Goal: Information Seeking & Learning: Learn about a topic

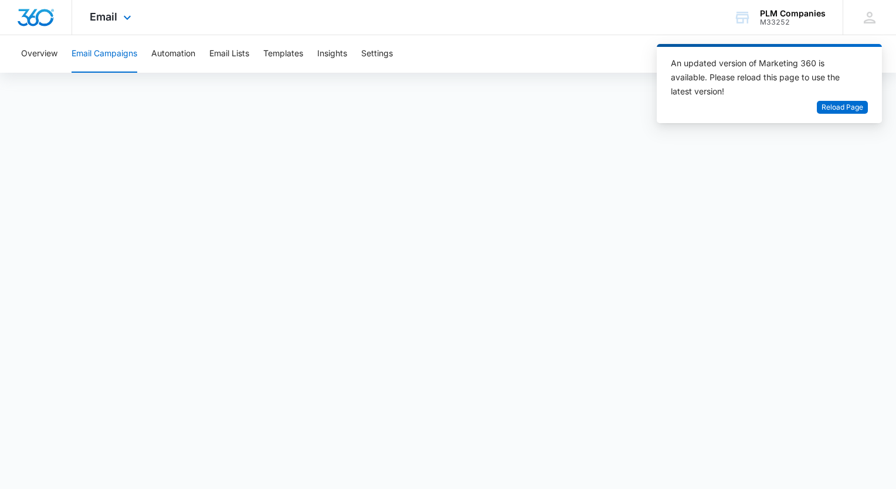
click at [115, 4] on div "Email Apps Reputation Websites Forms CRM Email Social Payments POS Content Ads …" at bounding box center [112, 17] width 80 height 35
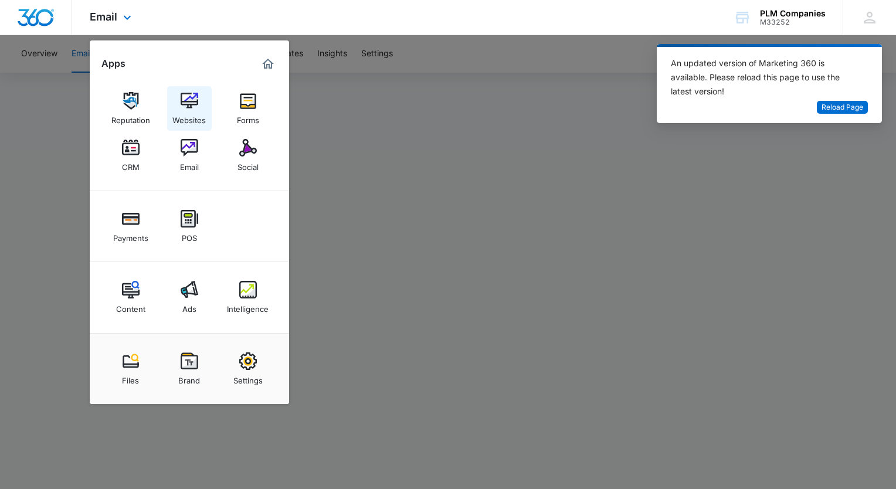
click at [195, 117] on div "Websites" at bounding box center [188, 117] width 33 height 15
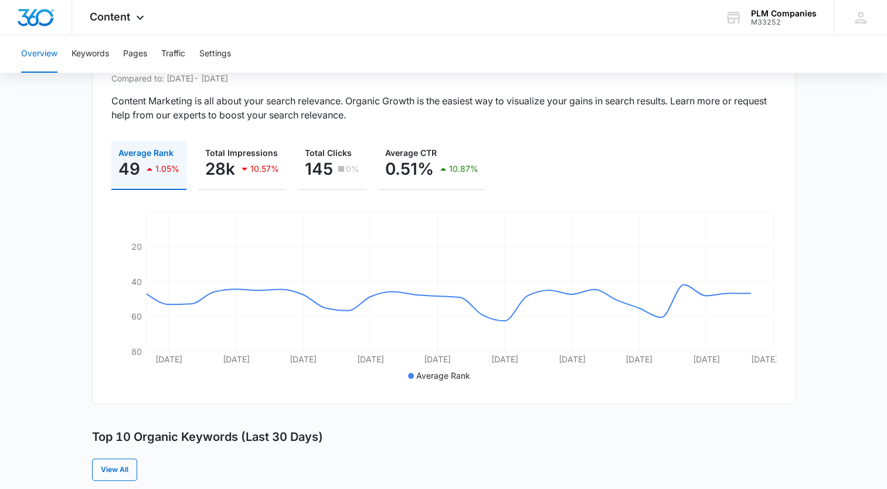
scroll to position [117, 0]
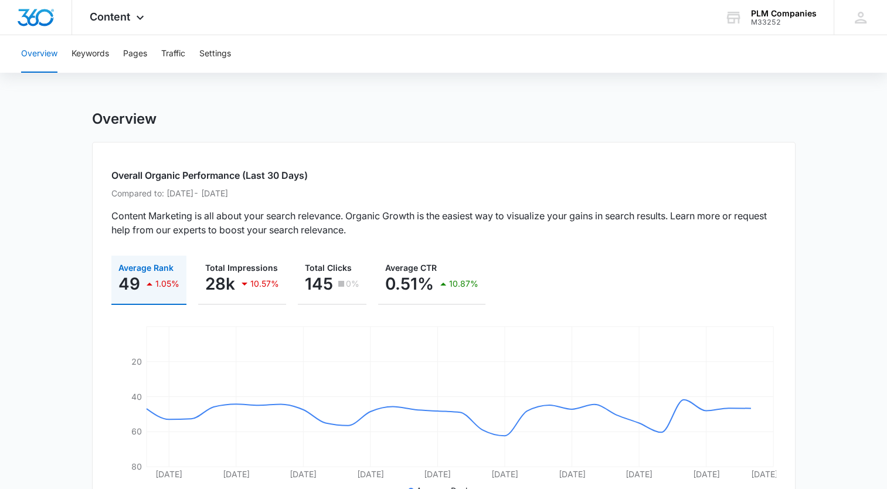
scroll to position [0, 0]
click at [225, 281] on p "28k" at bounding box center [220, 283] width 30 height 19
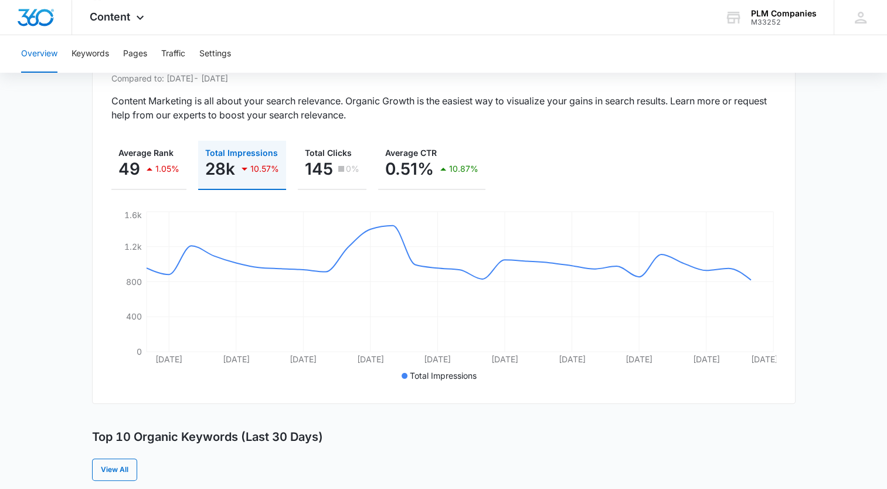
scroll to position [117, 0]
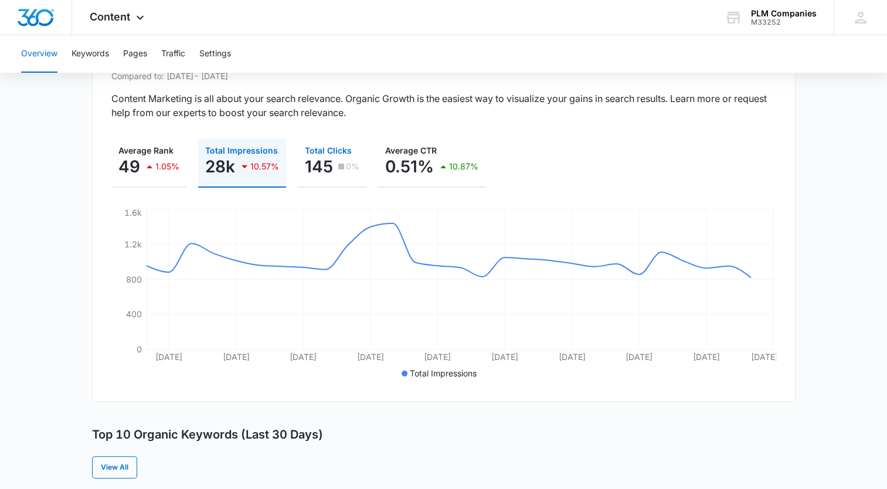
click at [314, 166] on p "145" at bounding box center [319, 166] width 28 height 19
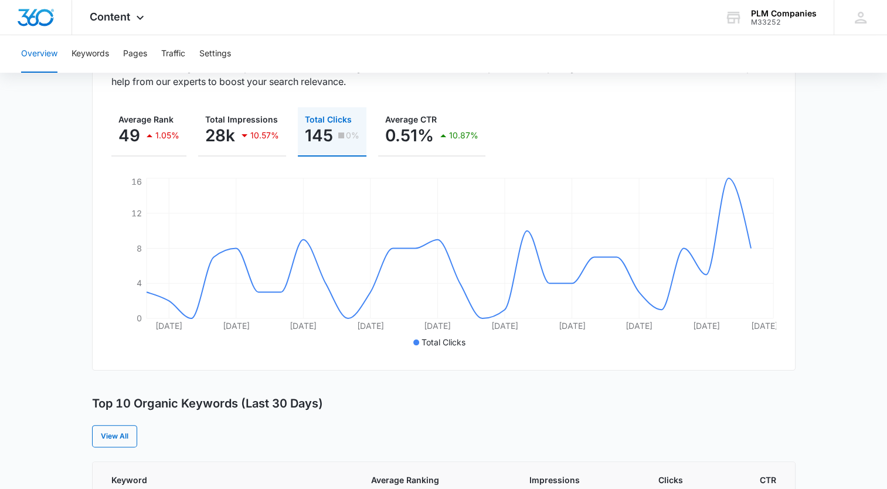
scroll to position [176, 0]
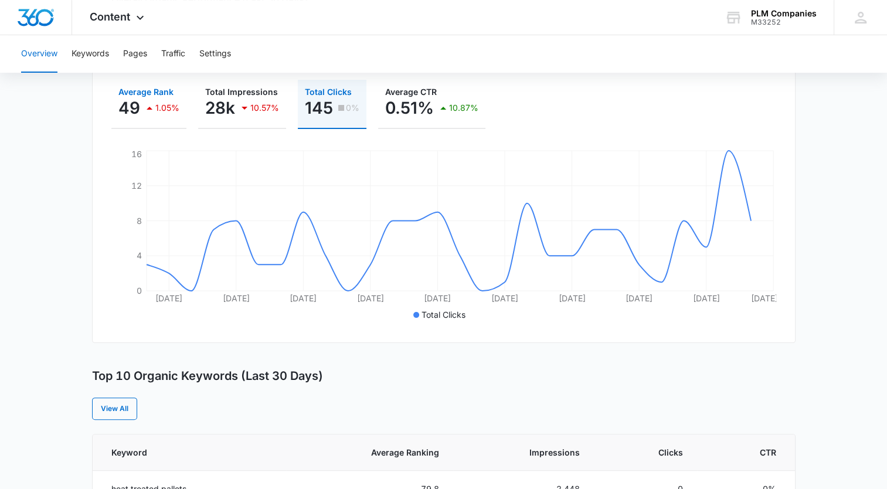
click at [113, 99] on button "Average Rank 49 1.05%" at bounding box center [148, 104] width 75 height 49
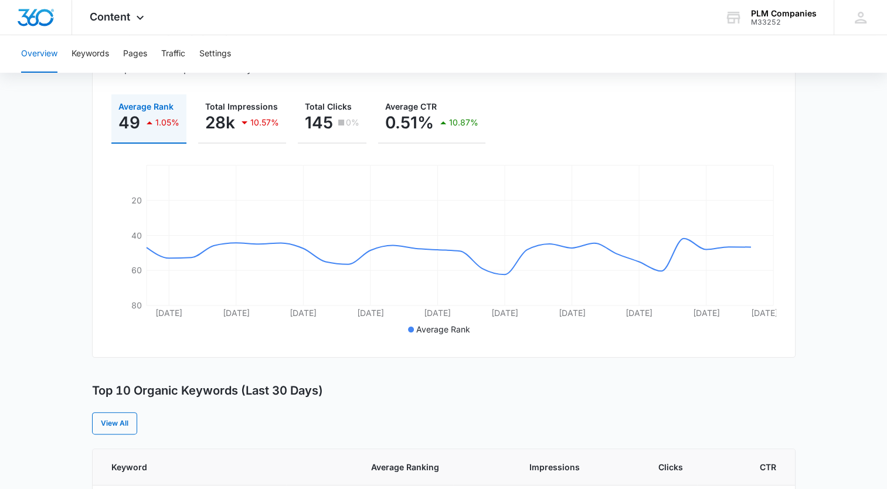
scroll to position [59, 0]
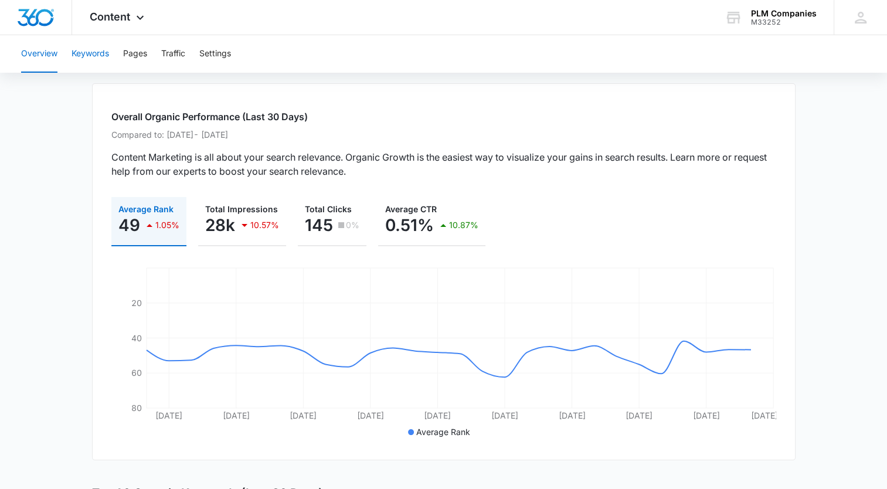
click at [95, 57] on button "Keywords" at bounding box center [91, 54] width 38 height 38
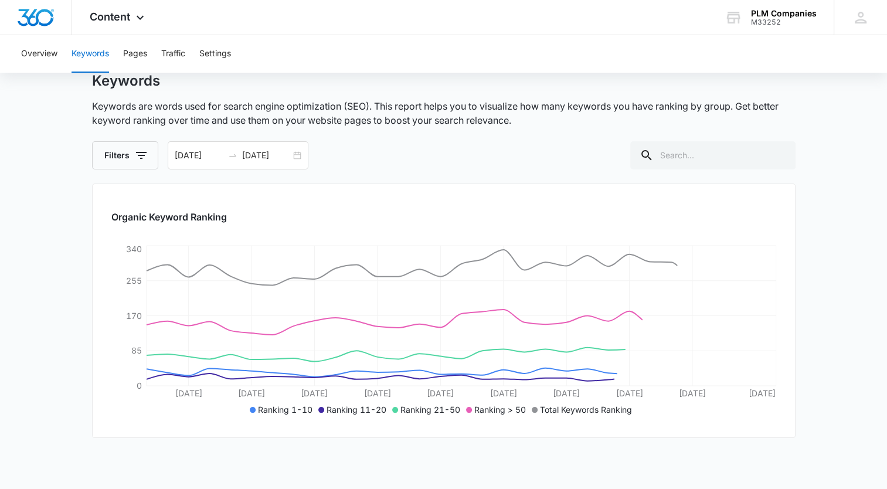
scroll to position [59, 0]
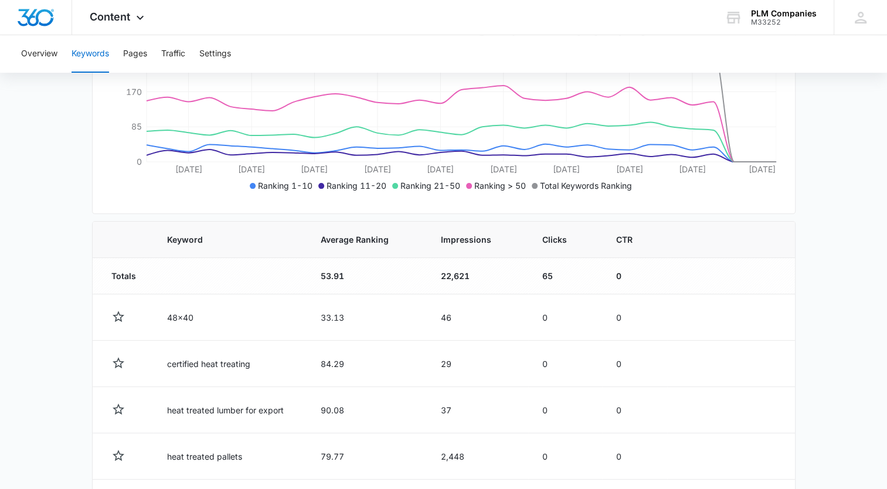
scroll to position [234, 0]
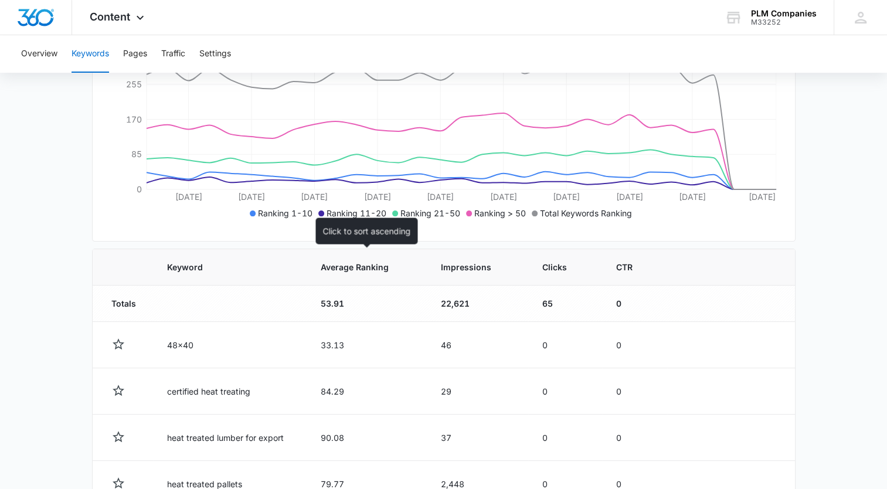
click at [366, 278] on th "Average Ranking" at bounding box center [367, 267] width 120 height 36
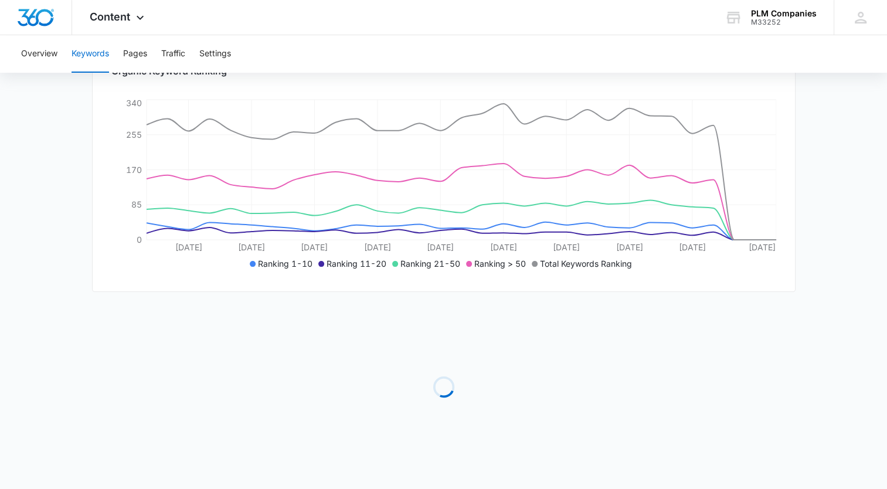
scroll to position [183, 0]
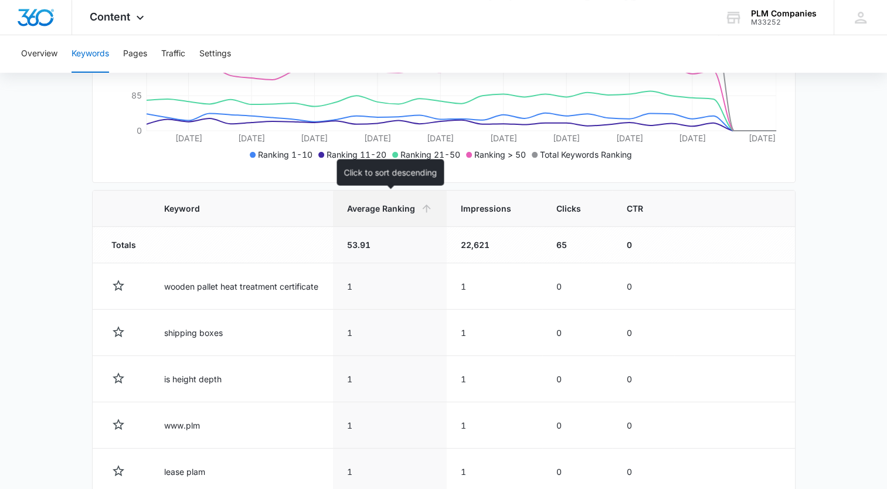
click at [413, 215] on th "Average Ranking" at bounding box center [390, 208] width 114 height 36
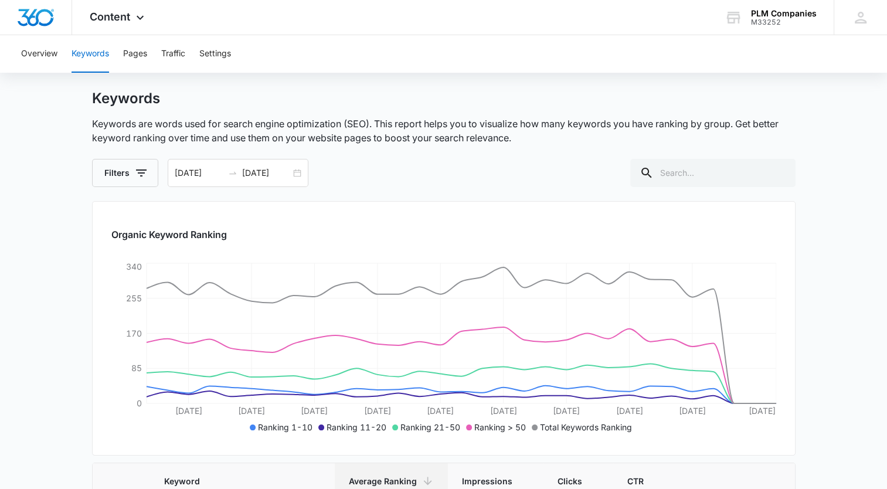
scroll to position [0, 0]
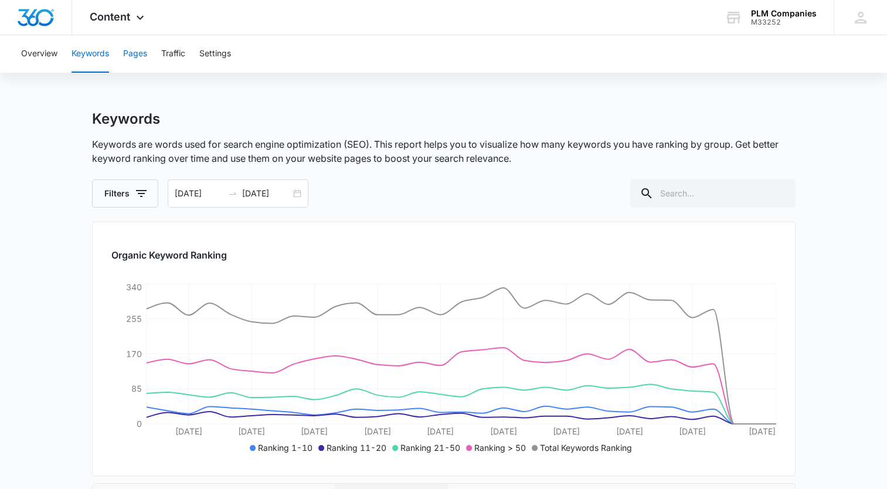
click at [142, 57] on button "Pages" at bounding box center [135, 54] width 24 height 38
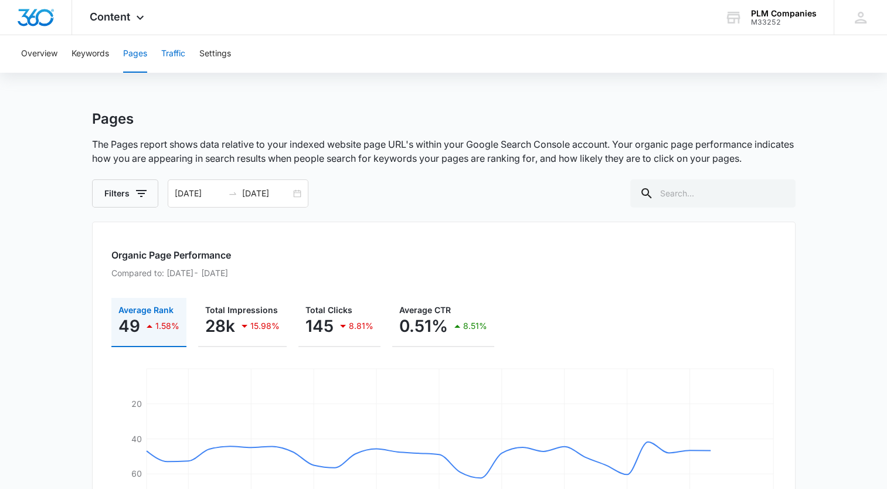
click at [178, 57] on button "Traffic" at bounding box center [173, 54] width 24 height 38
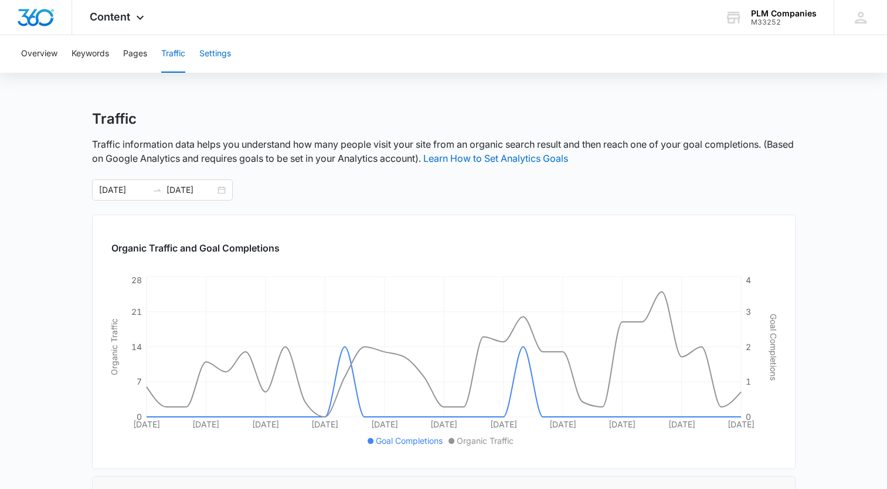
click at [222, 52] on button "Settings" at bounding box center [215, 54] width 32 height 38
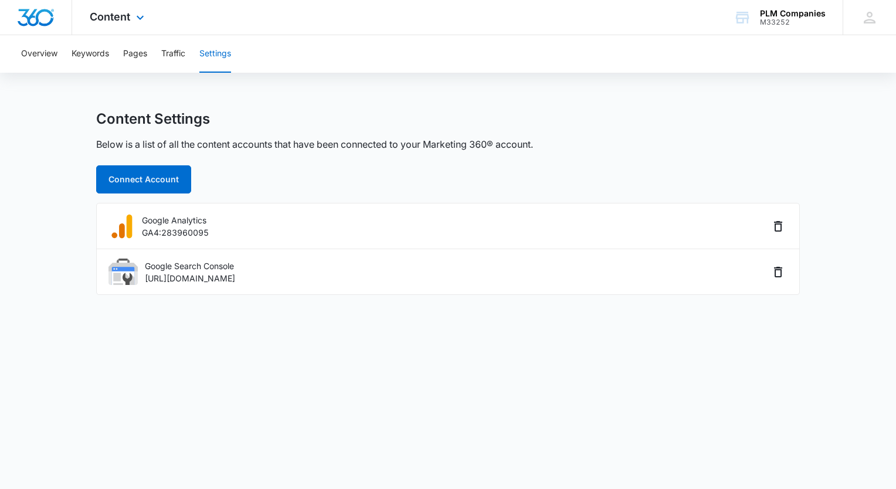
click at [94, 23] on div "Content Apps Reputation Websites Forms CRM Email Social Payments POS Content Ad…" at bounding box center [118, 17] width 93 height 35
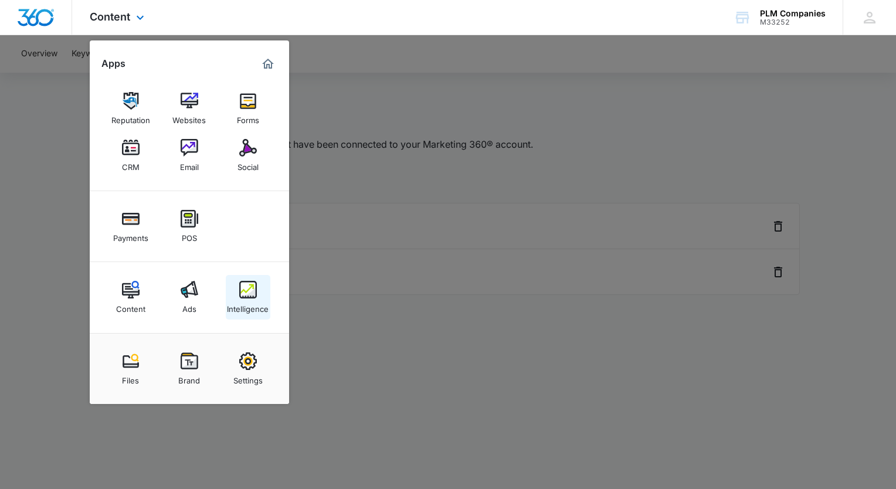
click at [255, 306] on div "Intelligence" at bounding box center [248, 305] width 42 height 15
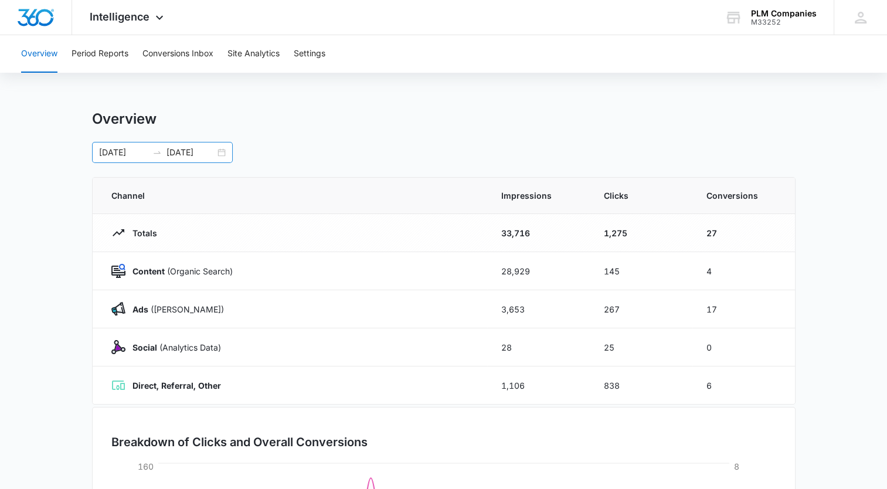
click at [220, 153] on div "07/11/2025 08/10/2025" at bounding box center [162, 152] width 141 height 21
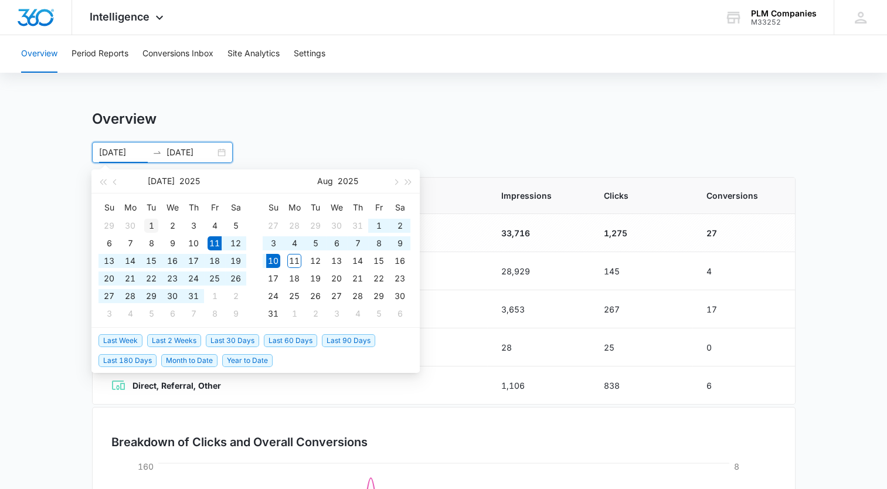
type input "07/01/2025"
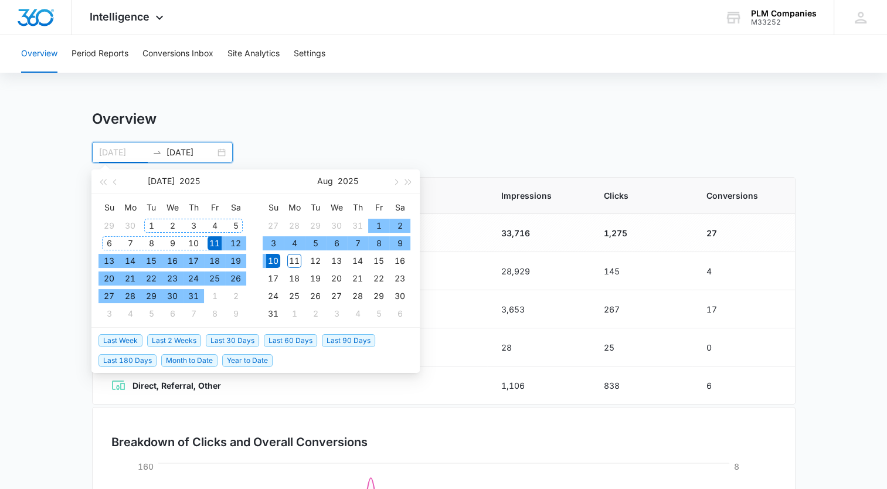
click at [149, 224] on div "1" at bounding box center [151, 226] width 14 height 14
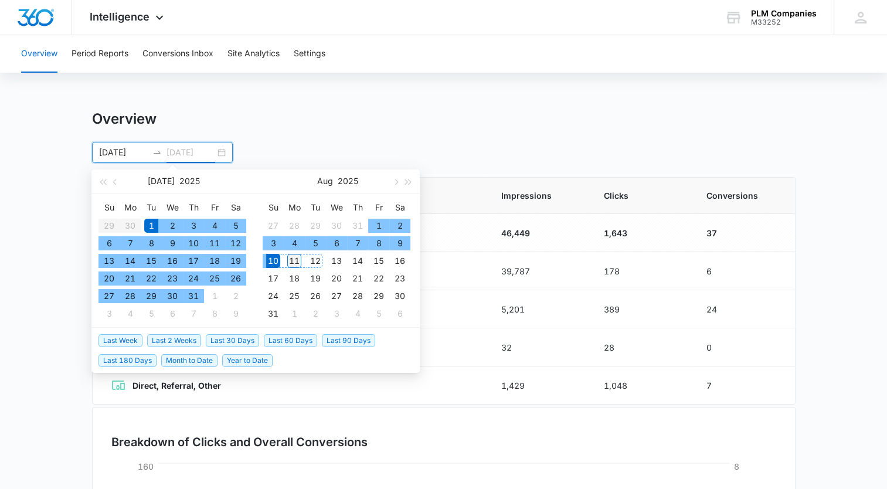
type input "08/11/2025"
click at [298, 261] on div "11" at bounding box center [294, 261] width 14 height 14
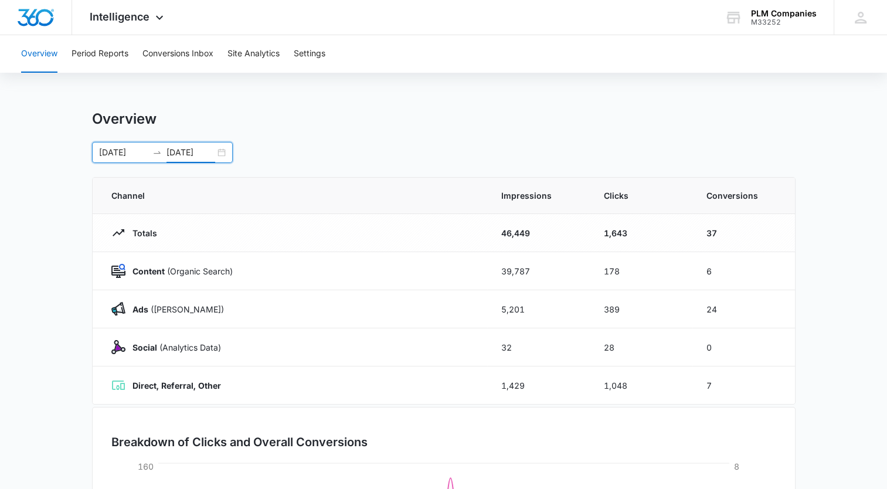
click at [854, 341] on main "Overview 07/01/2025 08/11/2025 Jul 2025 Su Mo Tu We Th Fr Sa 29 30 1 2 3 4 5 6 …" at bounding box center [443, 417] width 887 height 615
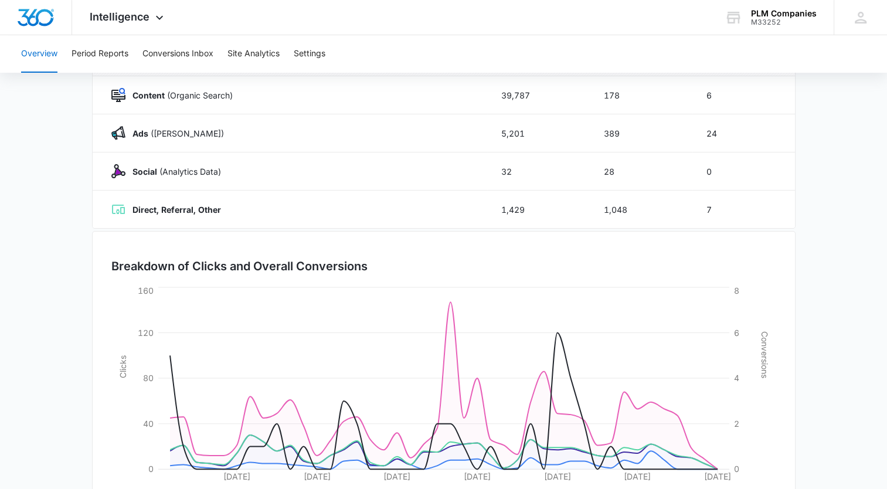
scroll to position [59, 0]
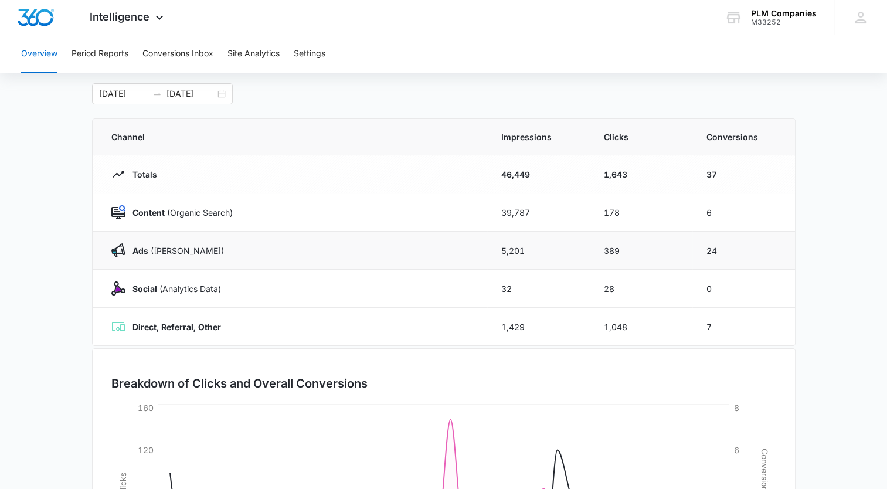
click at [632, 239] on td "389" at bounding box center [641, 251] width 103 height 38
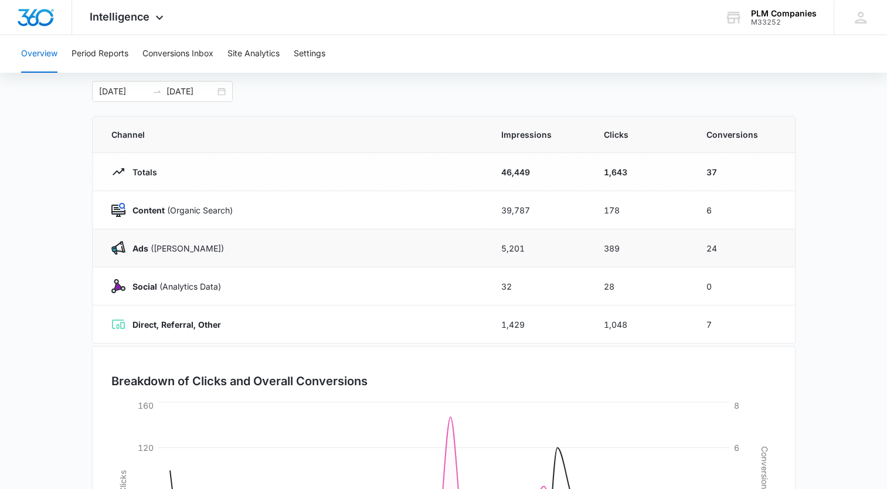
scroll to position [0, 0]
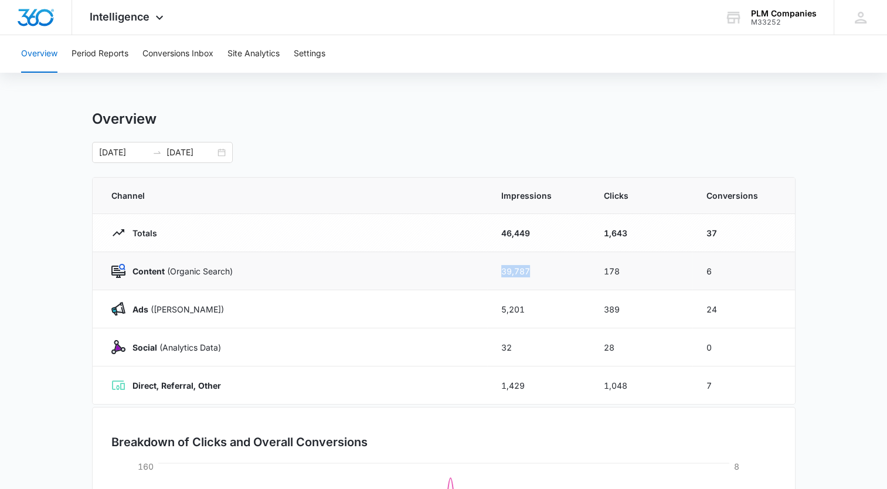
drag, startPoint x: 535, startPoint y: 268, endPoint x: 502, endPoint y: 271, distance: 33.0
click at [502, 271] on td "39,787" at bounding box center [538, 271] width 103 height 38
copy td "39,787"
click at [107, 53] on button "Period Reports" at bounding box center [100, 54] width 57 height 38
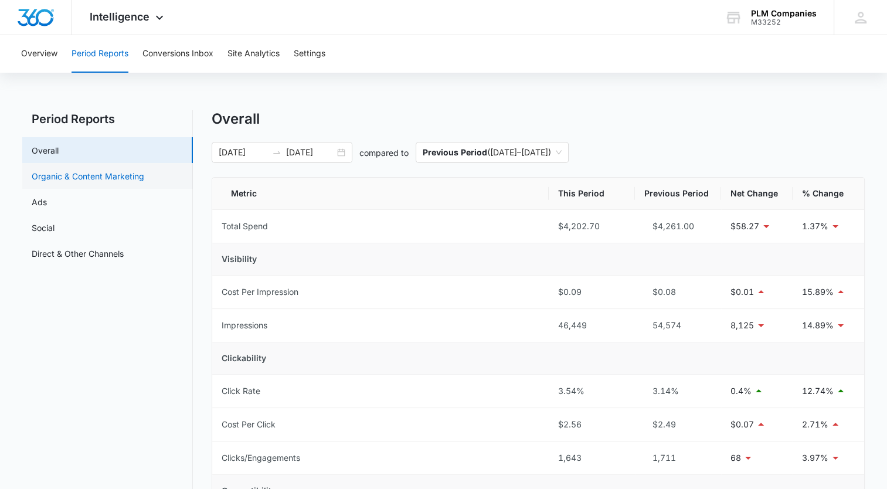
click at [123, 174] on link "Organic & Content Marketing" at bounding box center [88, 176] width 113 height 12
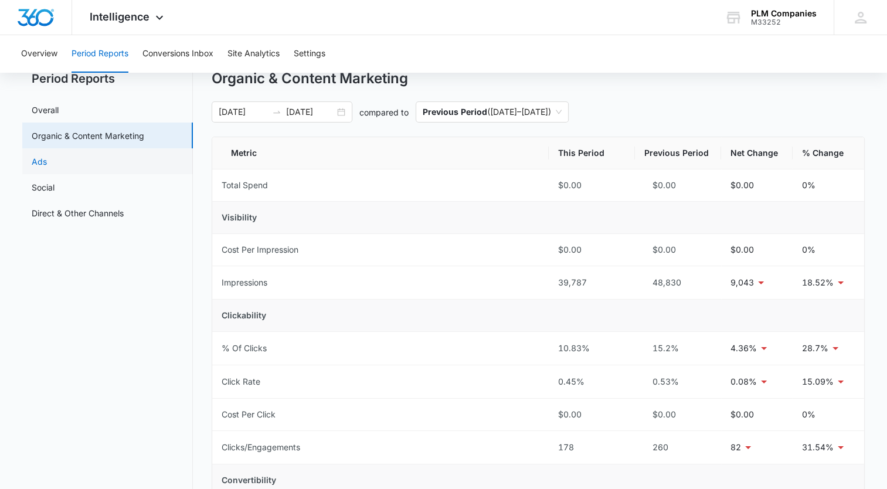
scroll to position [59, 0]
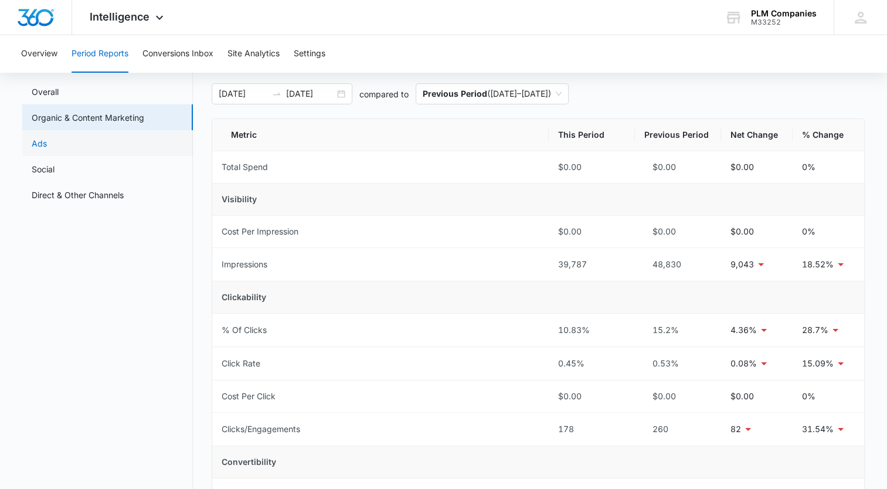
click at [47, 144] on link "Ads" at bounding box center [39, 143] width 15 height 12
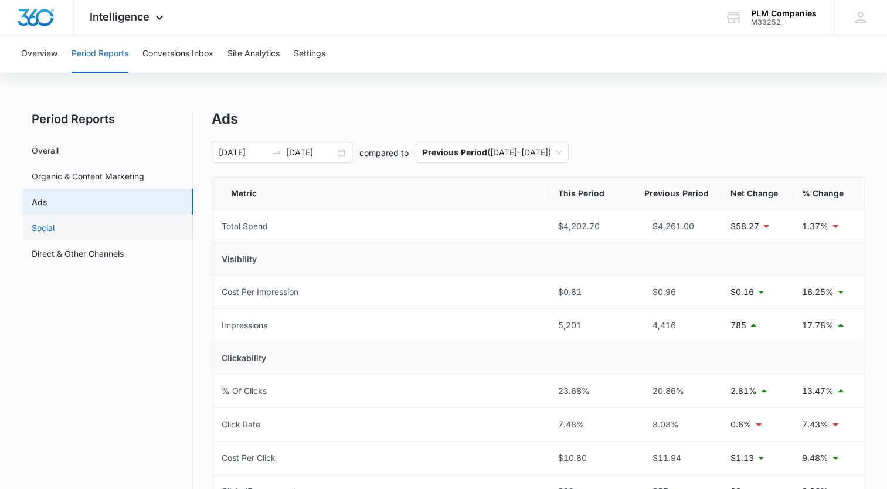
click at [53, 233] on link "Social" at bounding box center [43, 228] width 23 height 12
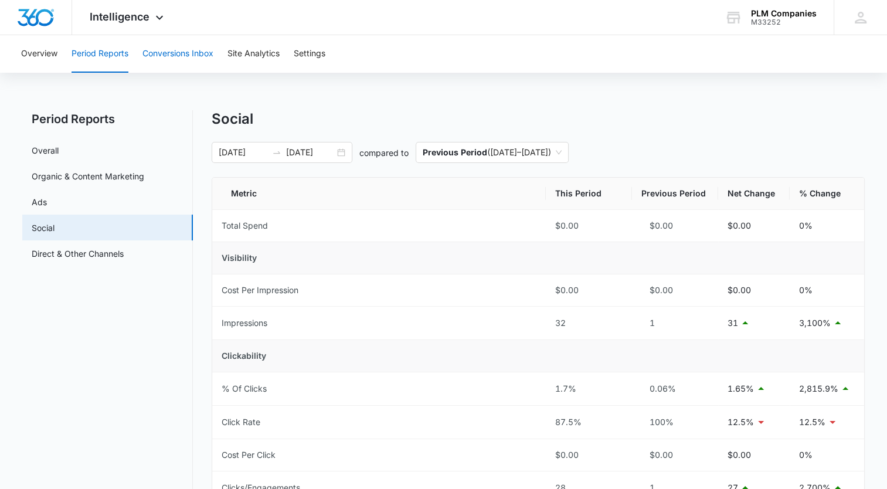
click at [199, 55] on button "Conversions Inbox" at bounding box center [177, 54] width 71 height 38
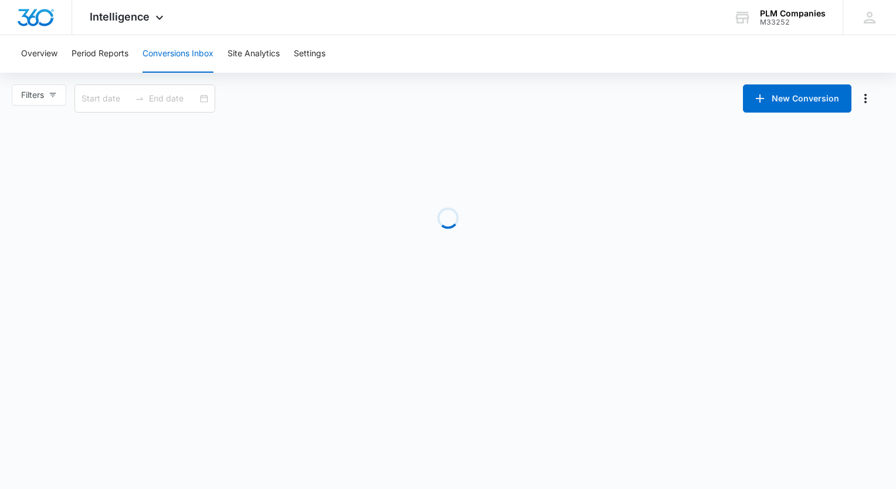
type input "07/12/2025"
type input "08/11/2025"
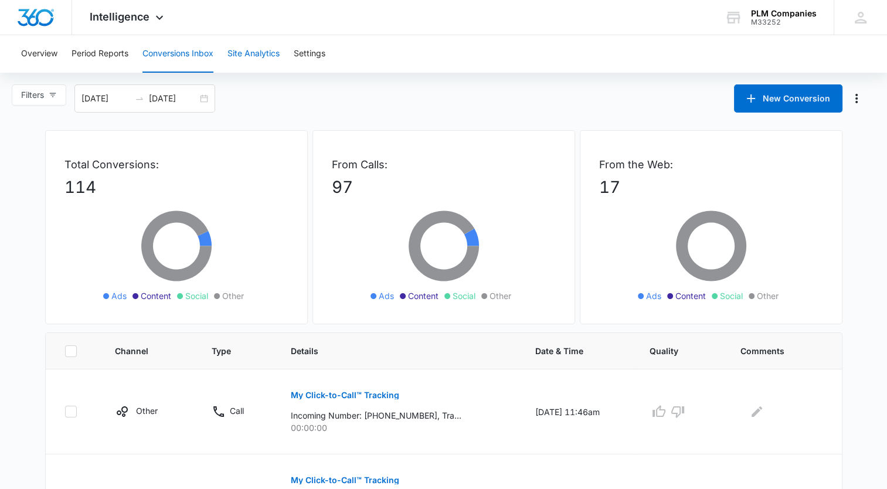
click at [274, 56] on button "Site Analytics" at bounding box center [253, 54] width 52 height 38
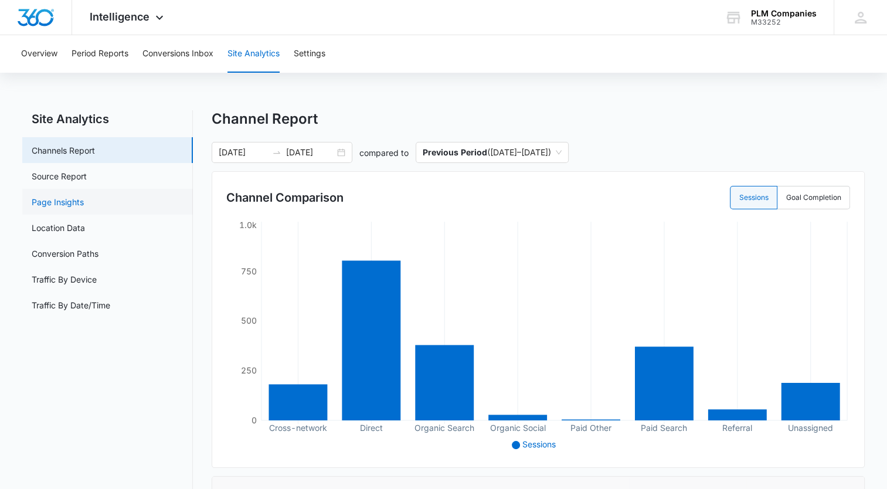
click at [84, 200] on link "Page Insights" at bounding box center [58, 202] width 52 height 12
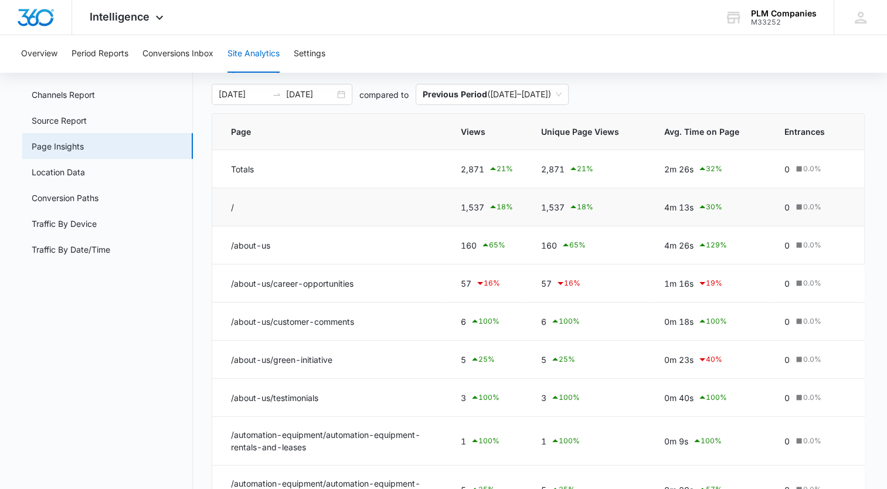
scroll to position [53, 0]
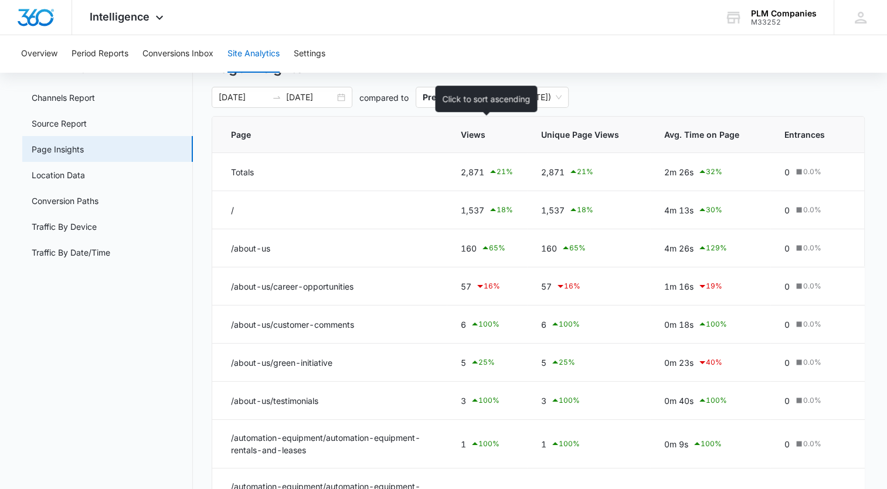
click at [471, 136] on span "Views" at bounding box center [478, 134] width 35 height 12
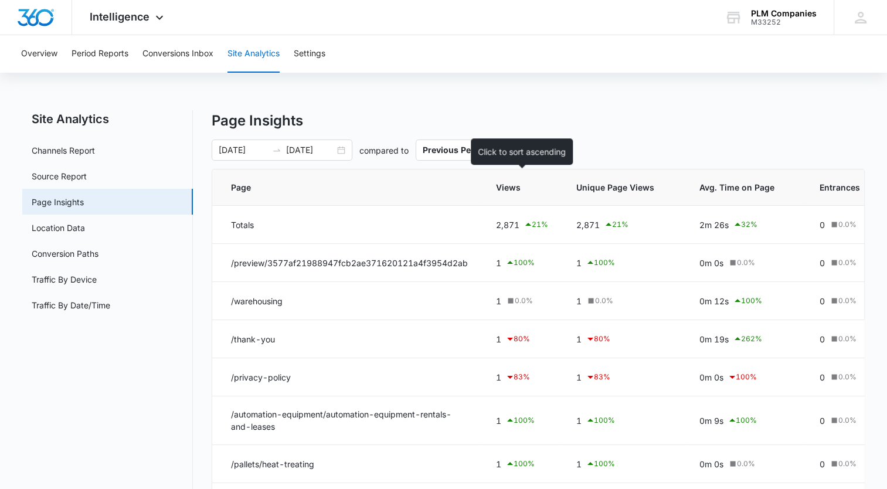
click at [515, 186] on span "Views" at bounding box center [513, 187] width 35 height 12
click at [520, 186] on span "Views" at bounding box center [513, 187] width 35 height 12
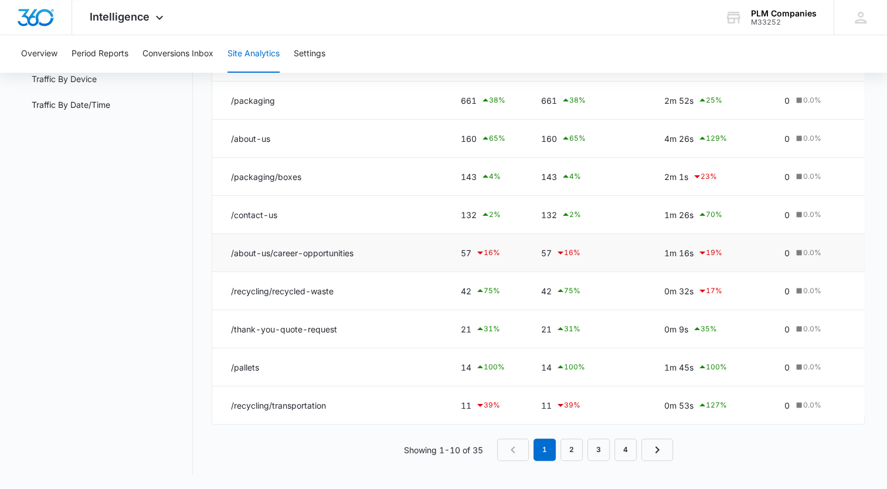
scroll to position [32, 0]
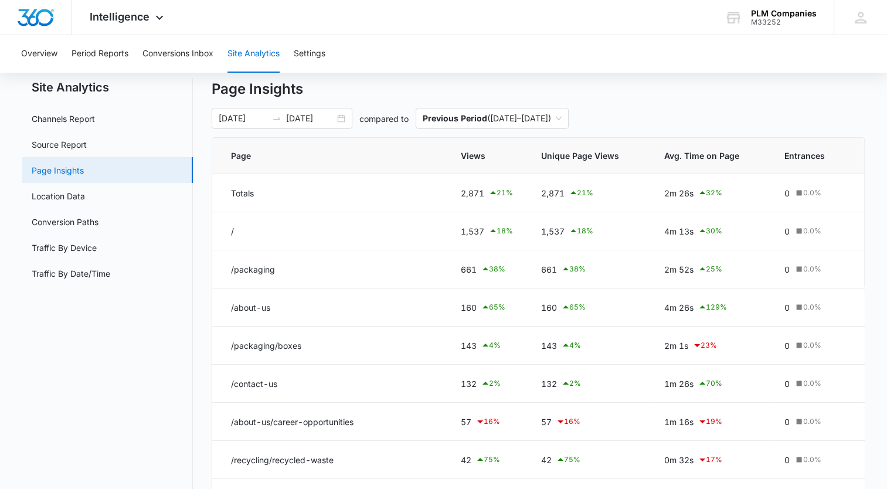
click at [84, 172] on link "Page Insights" at bounding box center [58, 170] width 52 height 12
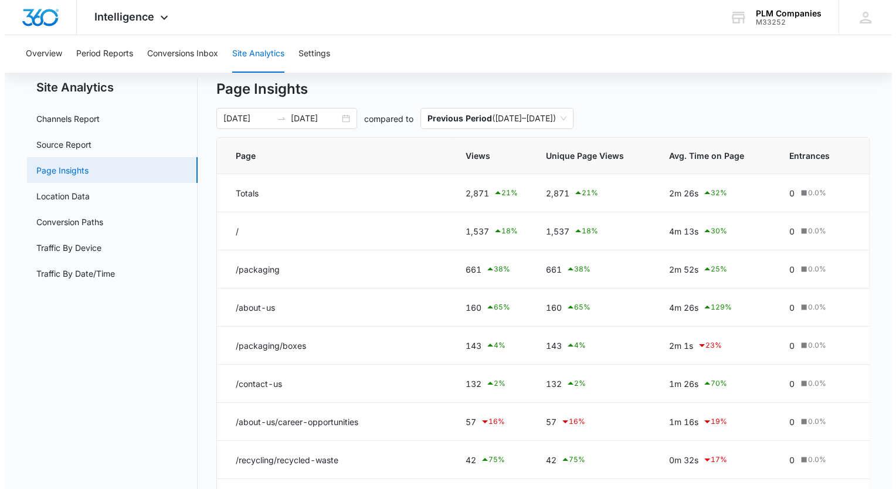
scroll to position [0, 0]
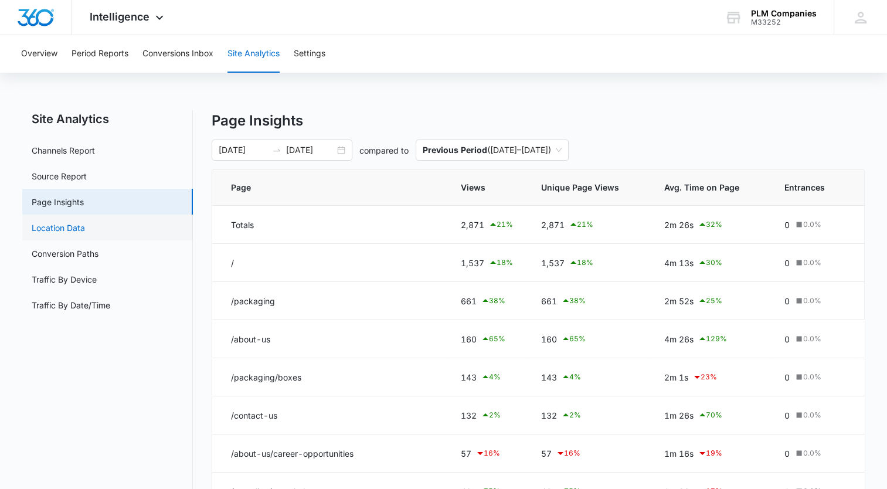
click at [85, 233] on link "Location Data" at bounding box center [58, 228] width 53 height 12
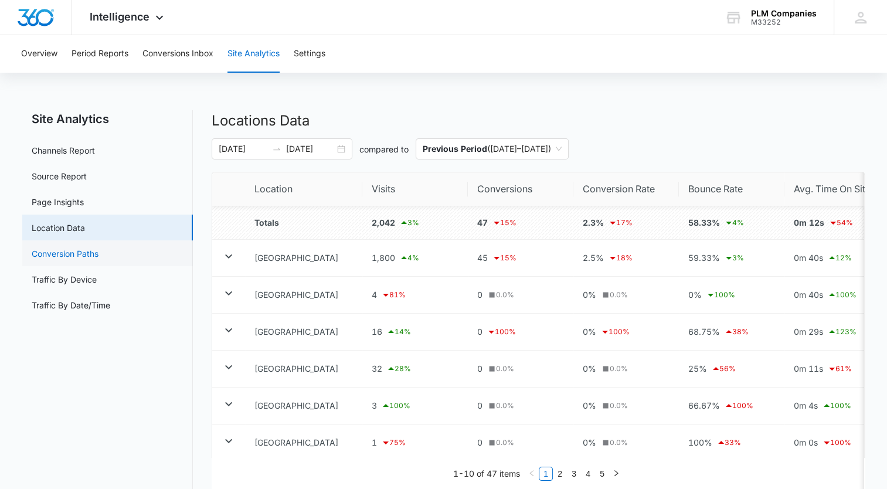
click at [98, 257] on link "Conversion Paths" at bounding box center [65, 253] width 67 height 12
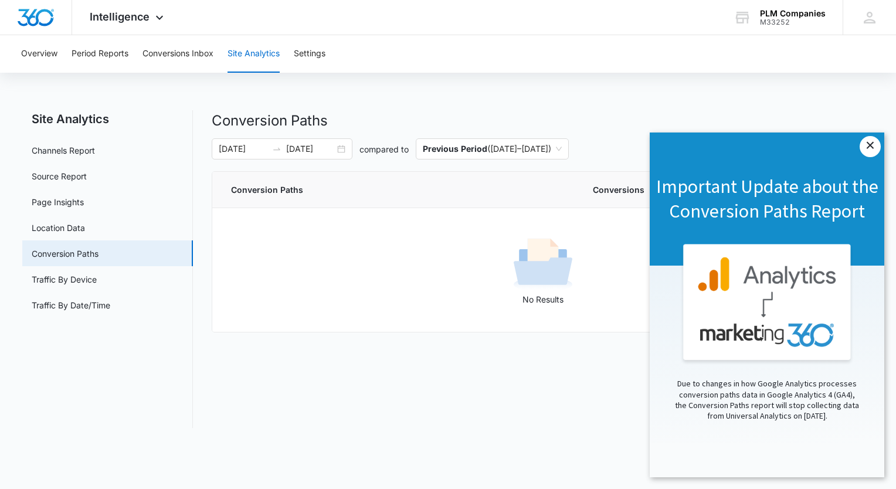
click at [876, 143] on link "×" at bounding box center [869, 146] width 21 height 21
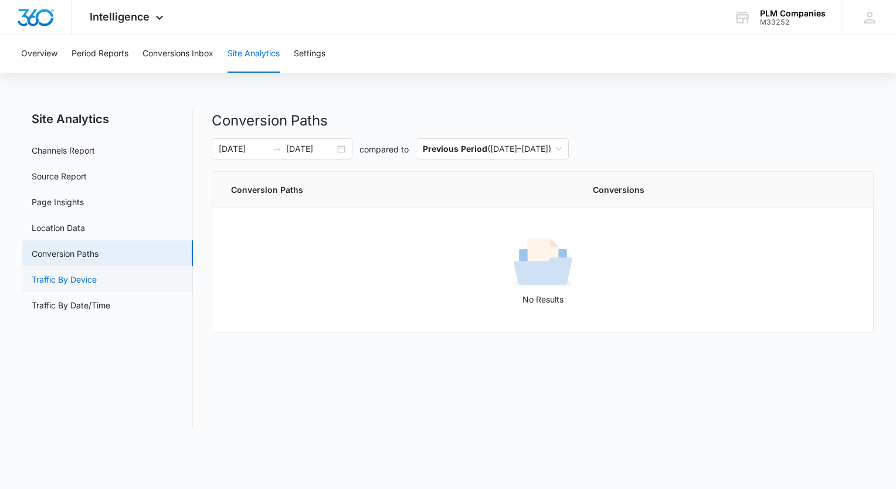
click at [91, 278] on link "Traffic By Device" at bounding box center [64, 279] width 65 height 12
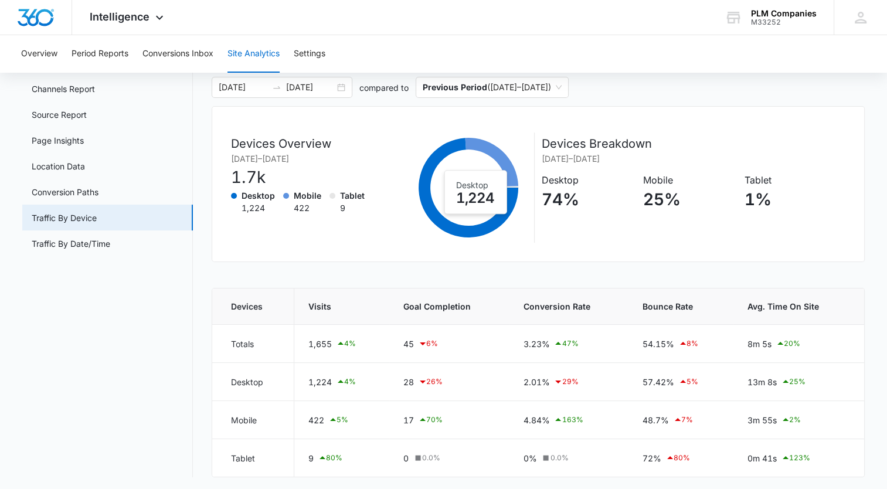
scroll to position [63, 0]
click at [63, 243] on link "Traffic By Date/Time" at bounding box center [71, 242] width 79 height 12
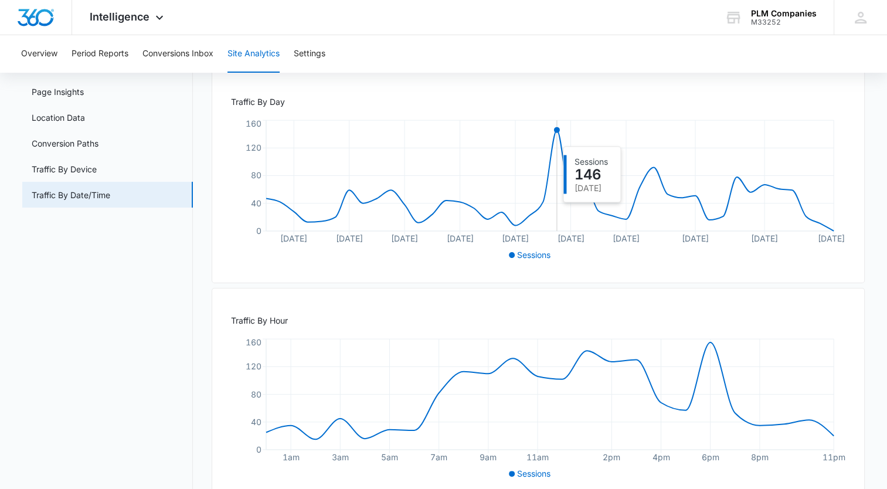
scroll to position [138, 0]
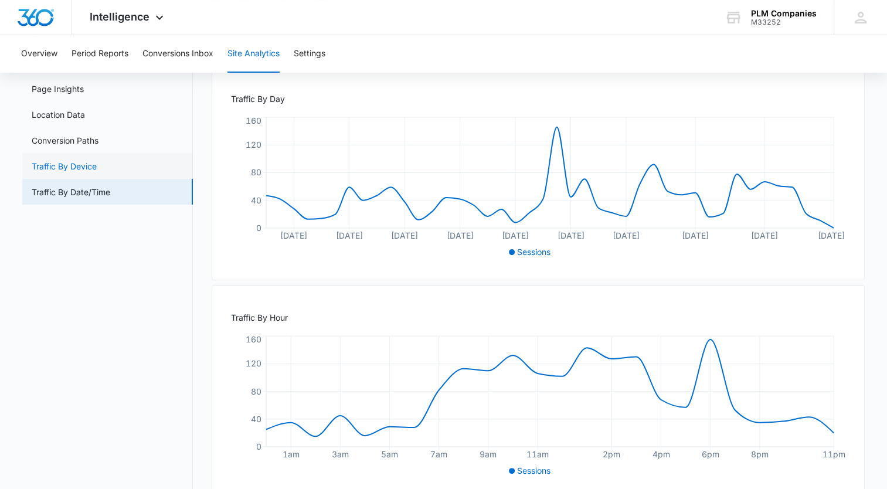
click at [79, 142] on ul "Channels Report Source Report Page Insights Location Data Conversion Paths Traf…" at bounding box center [107, 114] width 171 height 181
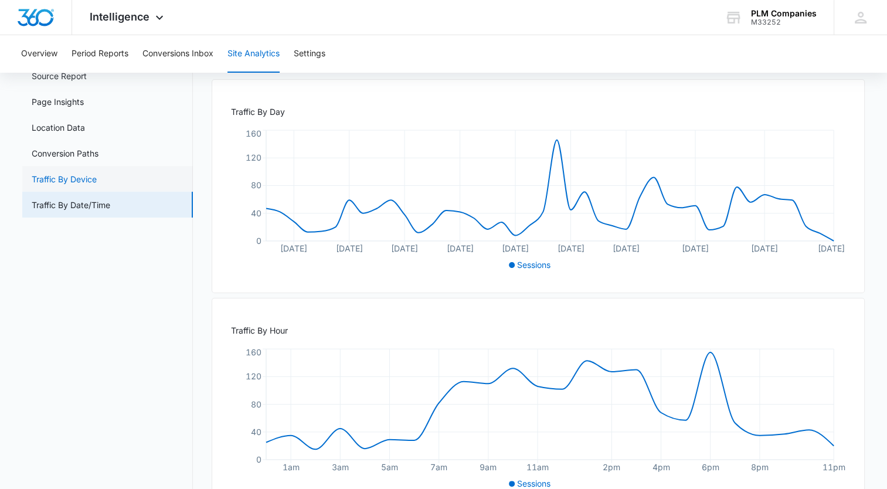
scroll to position [80, 0]
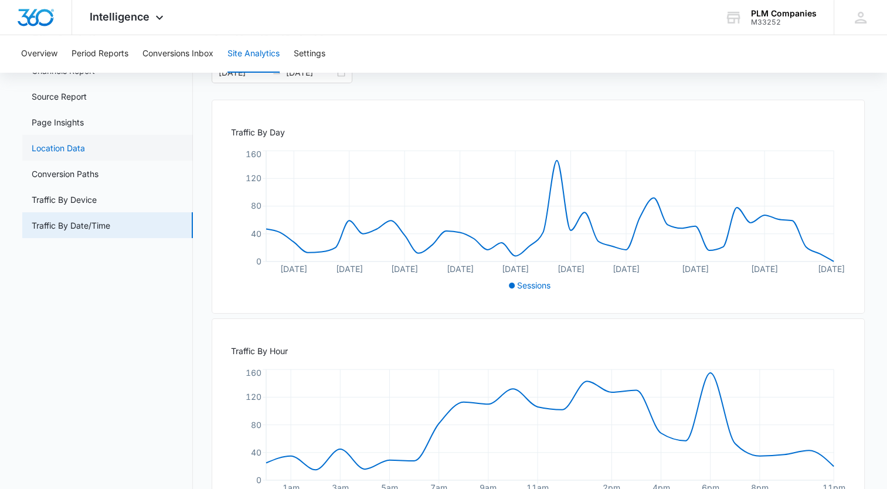
click at [69, 148] on link "Location Data" at bounding box center [58, 148] width 53 height 12
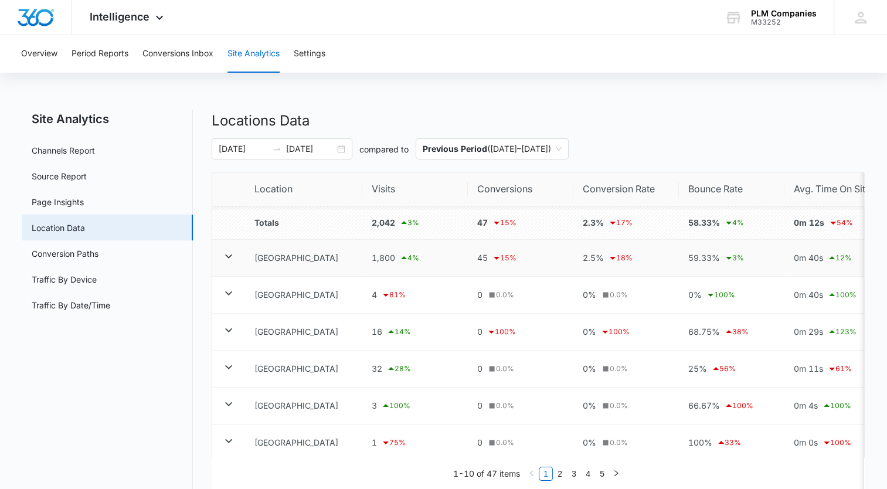
click at [227, 258] on icon at bounding box center [229, 256] width 14 height 14
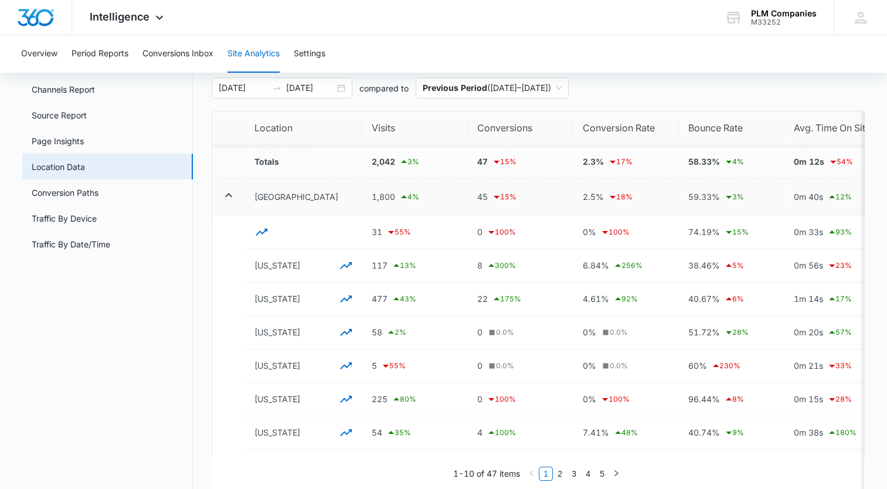
scroll to position [59, 0]
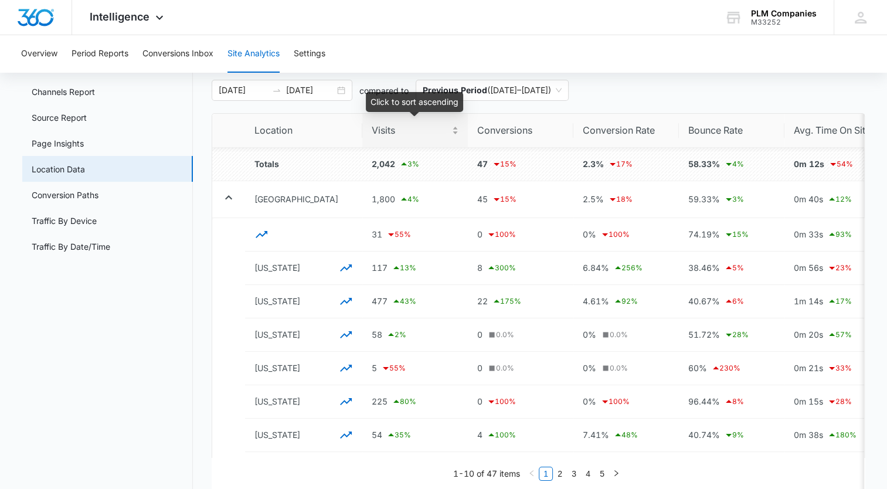
click at [422, 134] on span "Visits" at bounding box center [411, 130] width 78 height 15
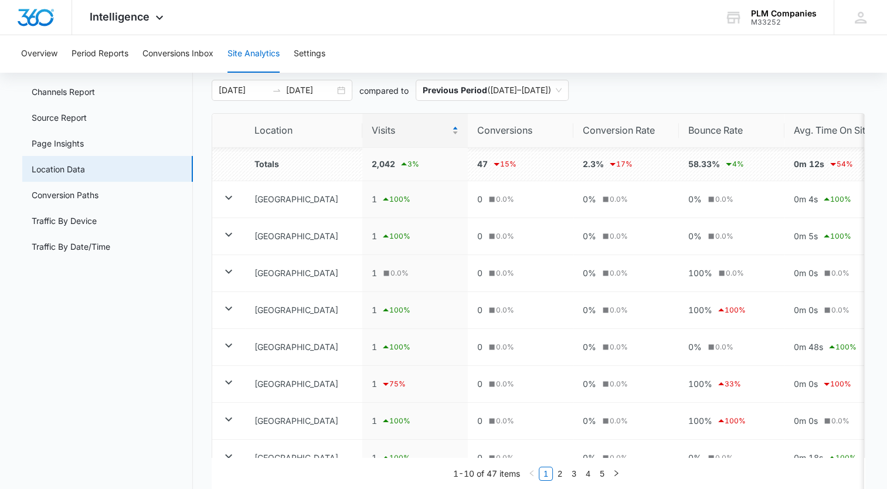
click at [406, 125] on span "Visits" at bounding box center [411, 130] width 78 height 15
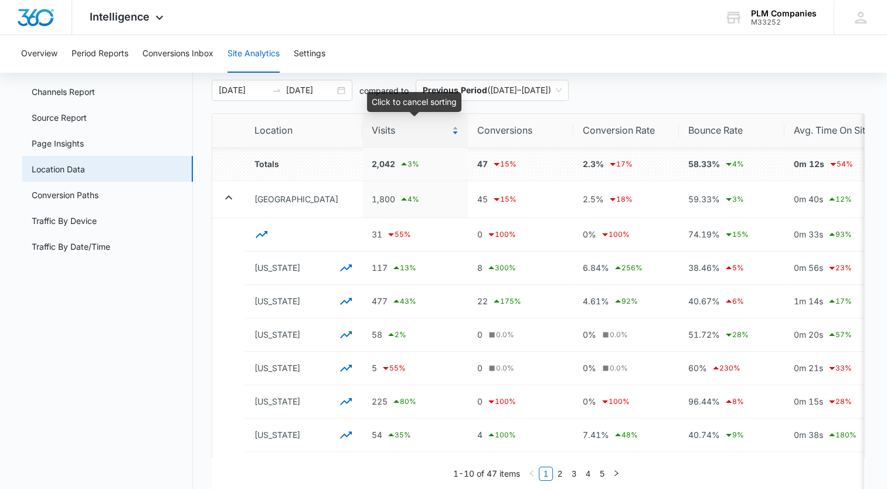
click at [455, 127] on div "Visits" at bounding box center [415, 130] width 87 height 15
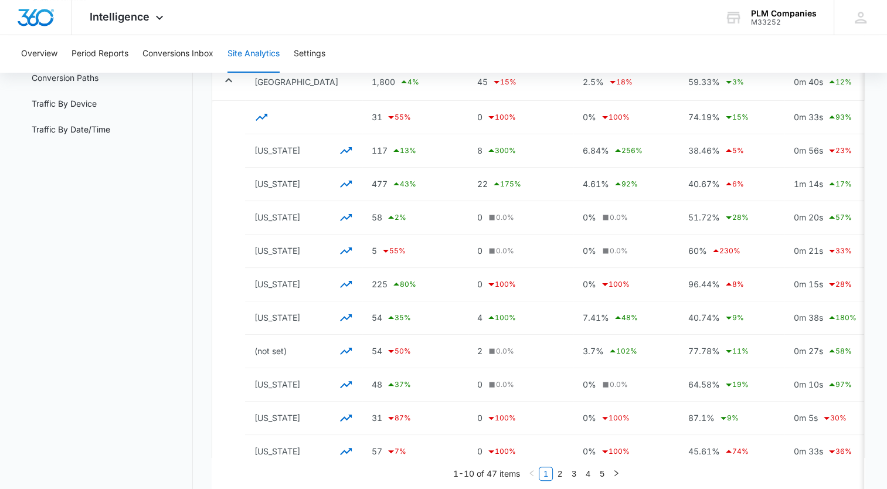
scroll to position [0, 0]
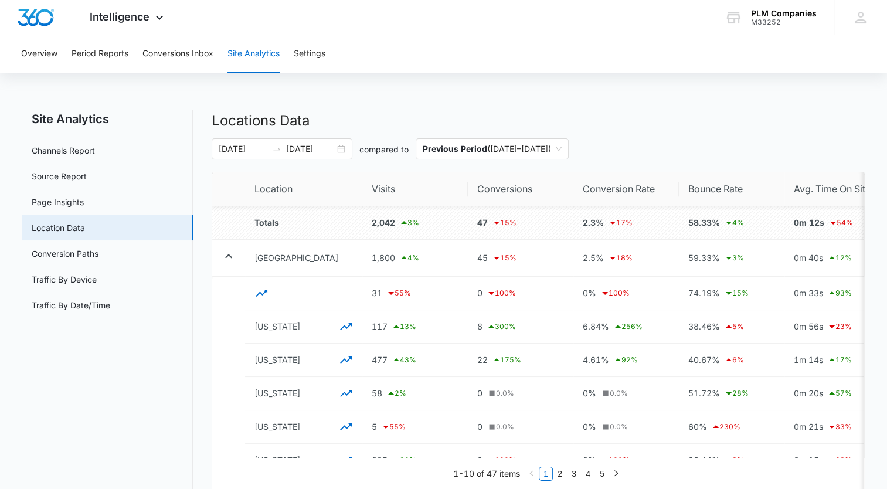
click at [23, 50] on button "Overview" at bounding box center [39, 54] width 36 height 38
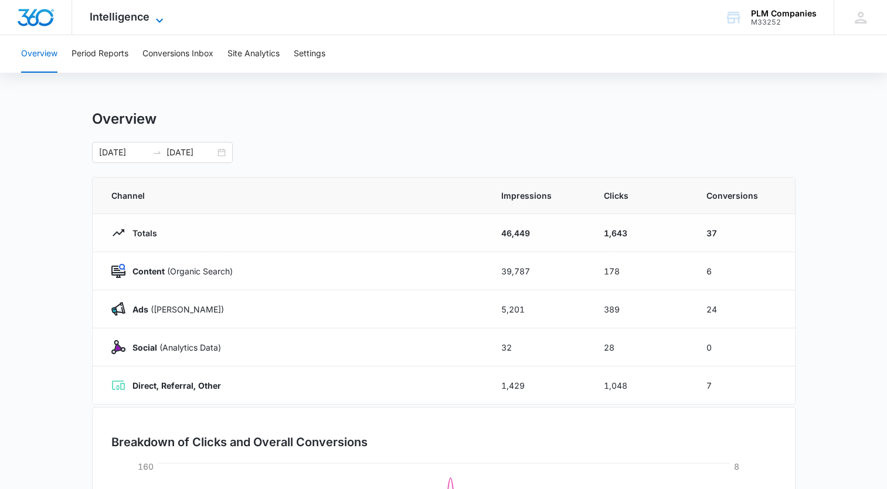
click at [131, 17] on span "Intelligence" at bounding box center [120, 17] width 60 height 12
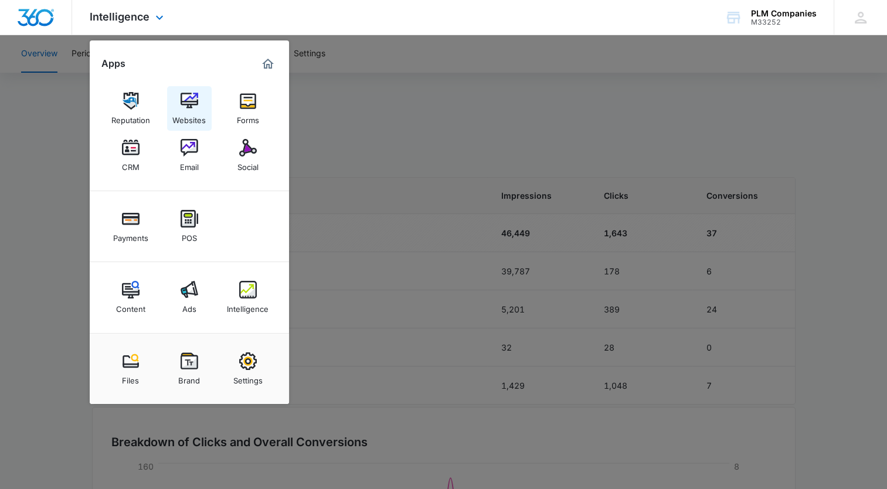
click at [202, 104] on link "Websites" at bounding box center [189, 108] width 45 height 45
